Goal: Task Accomplishment & Management: Manage account settings

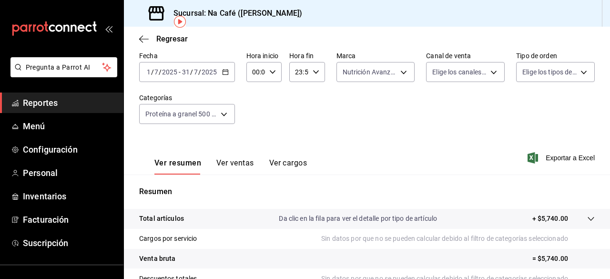
scroll to position [44, 0]
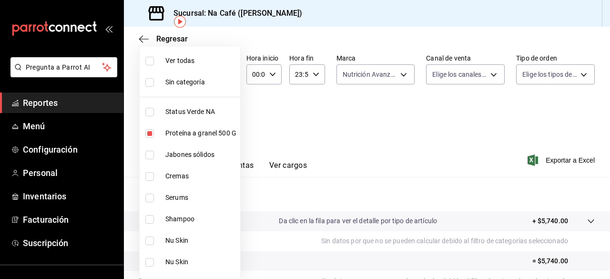
click at [222, 115] on body "Pregunta a Parrot AI Reportes Menú Configuración Personal Inventarios Facturaci…" at bounding box center [305, 139] width 610 height 279
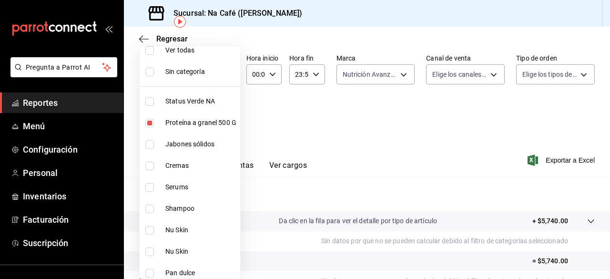
scroll to position [0, 0]
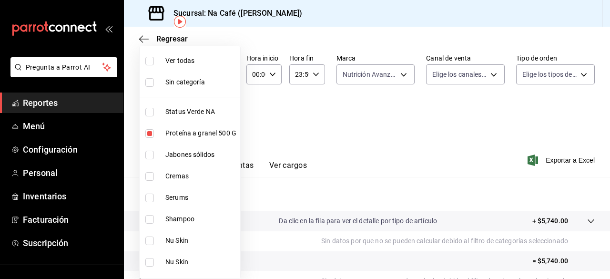
click at [277, 96] on div at bounding box center [305, 139] width 610 height 279
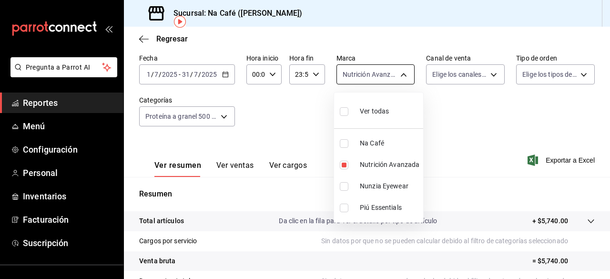
click at [398, 77] on body "Pregunta a Parrot AI Reportes Menú Configuración Personal Inventarios Facturaci…" at bounding box center [305, 139] width 610 height 279
click at [398, 77] on div at bounding box center [305, 139] width 610 height 279
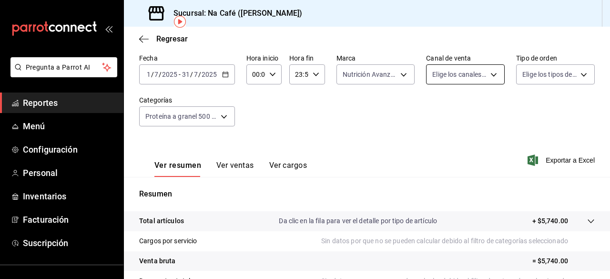
click at [491, 71] on body "Pregunta a Parrot AI Reportes Menú Configuración Personal Inventarios Facturaci…" at bounding box center [305, 139] width 610 height 279
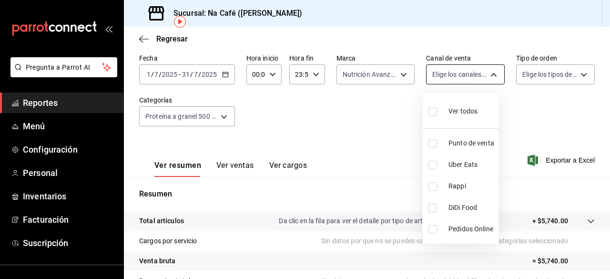
click at [491, 71] on div at bounding box center [305, 139] width 610 height 279
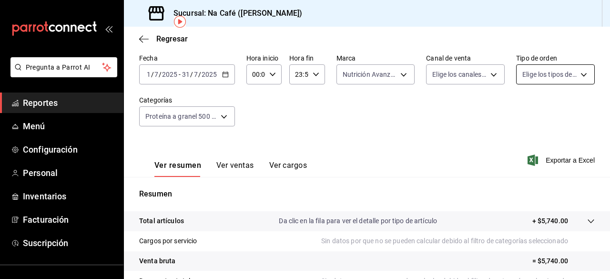
click at [580, 74] on body "Pregunta a Parrot AI Reportes Menú Configuración Personal Inventarios Facturaci…" at bounding box center [305, 139] width 610 height 279
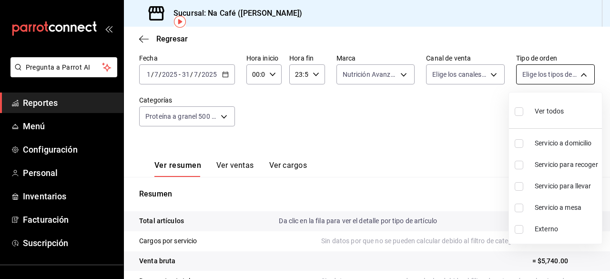
click at [580, 74] on div at bounding box center [305, 139] width 610 height 279
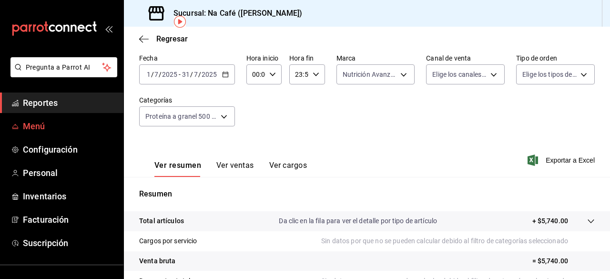
click at [58, 121] on span "Menú" at bounding box center [69, 126] width 93 height 13
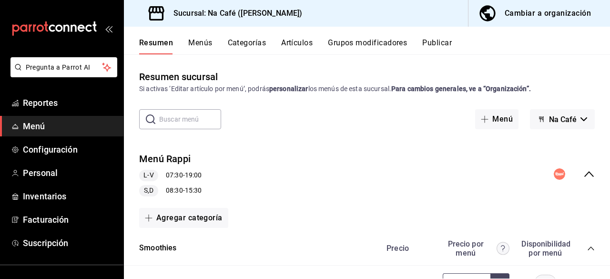
click at [561, 15] on div "Cambiar a organización" at bounding box center [547, 13] width 86 height 13
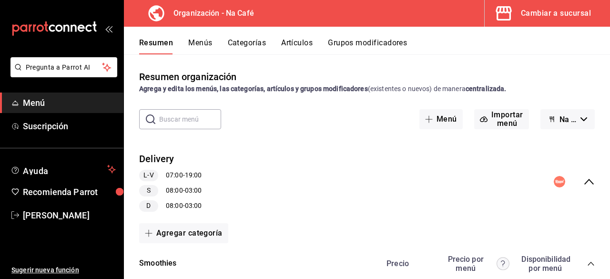
click at [201, 42] on button "Menús" at bounding box center [200, 46] width 24 height 16
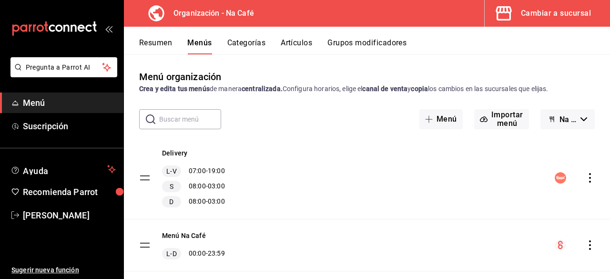
click at [301, 55] on div "Menú organización Crea y edita tus menús de manera centralizada. Configura hora…" at bounding box center [367, 166] width 486 height 224
click at [303, 49] on button "Artículos" at bounding box center [296, 46] width 31 height 16
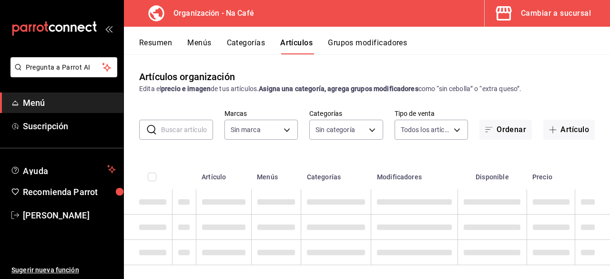
type input "0ae81b57-6fc5-4309-aed5-3ed702b3d5f6,2c1aadaf-e809-4e7a-b793-d27f9e7eb3f1,a6b0f…"
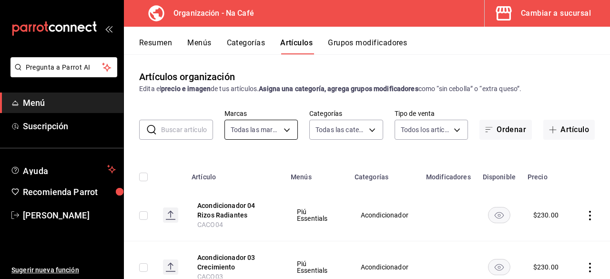
type input "da8c5a01-12cc-49e0-b2d4-a509d2ef6286,bf11d71e-84fe-47f2-947e-0729f7d4dd96,13cdc…"
drag, startPoint x: 360, startPoint y: 38, endPoint x: 360, endPoint y: 43, distance: 5.7
click at [360, 43] on div "Resumen Menús Categorías Artículos Grupos modificadores" at bounding box center [367, 41] width 486 height 28
click at [190, 133] on input "text" at bounding box center [187, 129] width 52 height 19
